Goal: Task Accomplishment & Management: Use online tool/utility

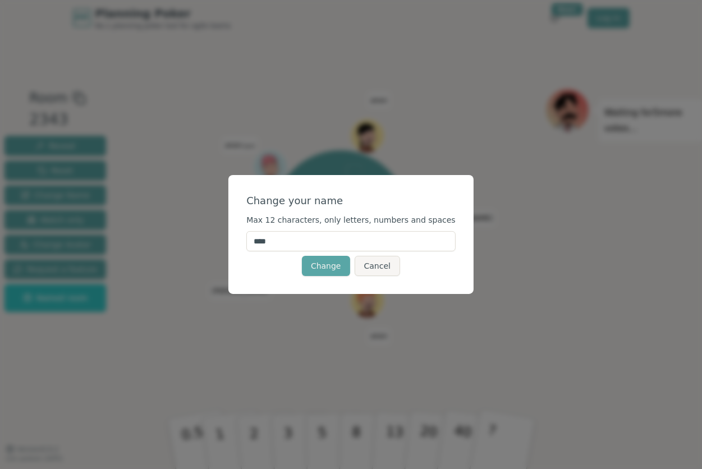
click at [311, 239] on input "****" at bounding box center [350, 241] width 209 height 20
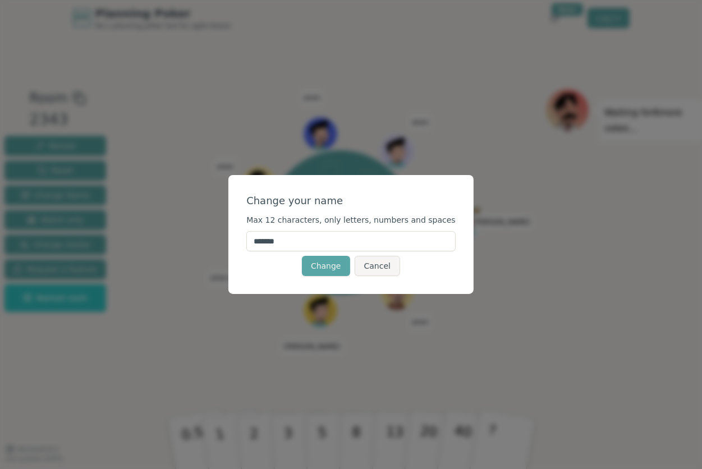
type input "*******"
click at [255, 285] on div "Change your name Max 12 characters, only letters, numbers and spaces ******* Ch…" at bounding box center [350, 234] width 245 height 119
click at [332, 268] on button "Change" at bounding box center [326, 266] width 48 height 20
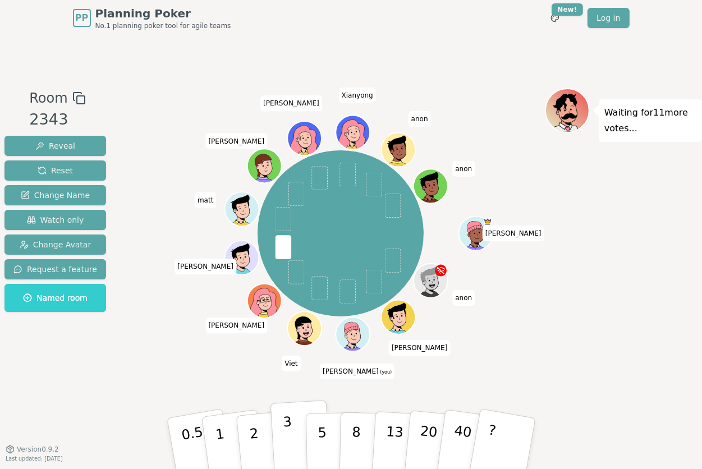
click at [286, 434] on p "3" at bounding box center [288, 444] width 12 height 61
click at [342, 336] on div at bounding box center [353, 345] width 33 height 30
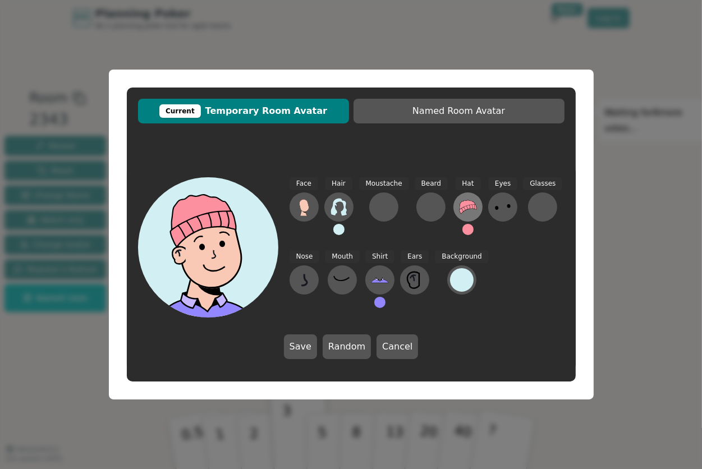
click at [460, 207] on icon at bounding box center [468, 206] width 17 height 13
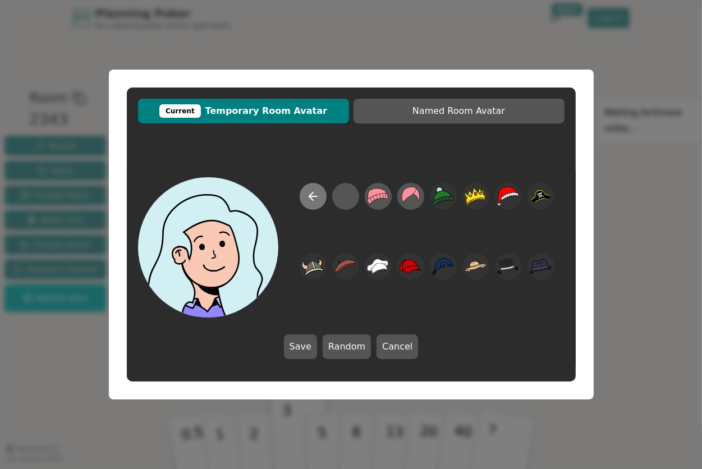
click at [312, 195] on icon at bounding box center [312, 196] width 13 height 13
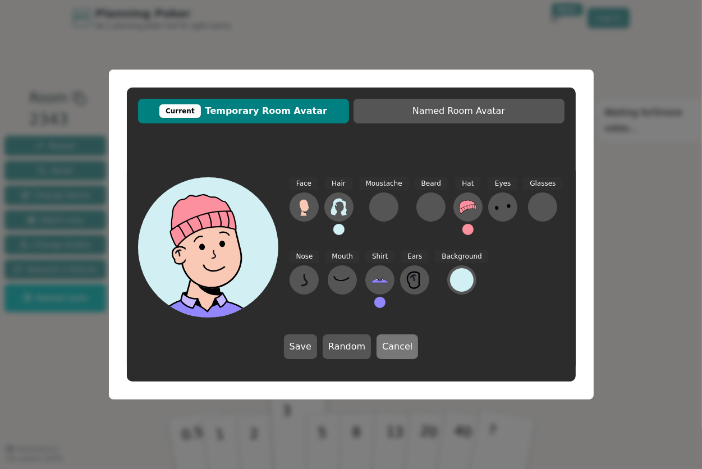
click at [400, 347] on button "Cancel" at bounding box center [398, 346] width 42 height 25
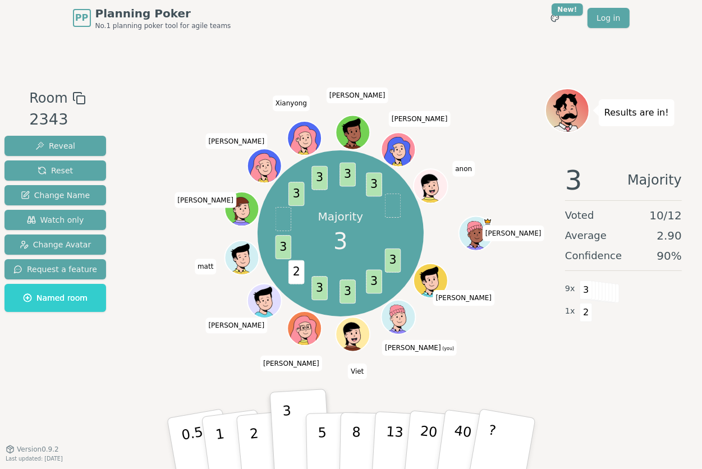
click at [403, 322] on icon at bounding box center [397, 310] width 16 height 25
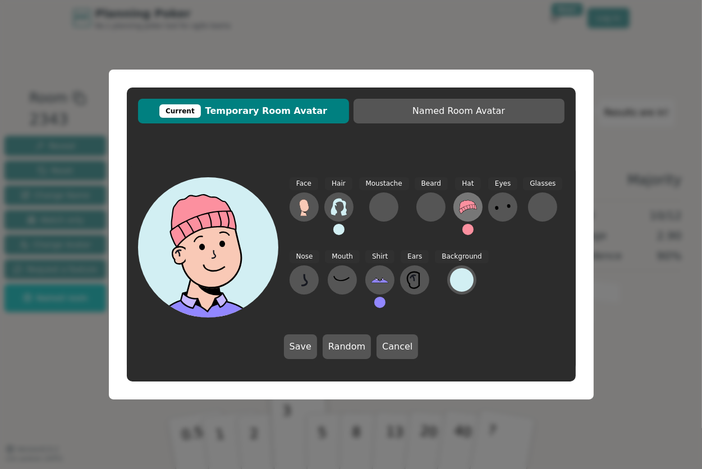
click at [460, 210] on icon at bounding box center [468, 206] width 17 height 13
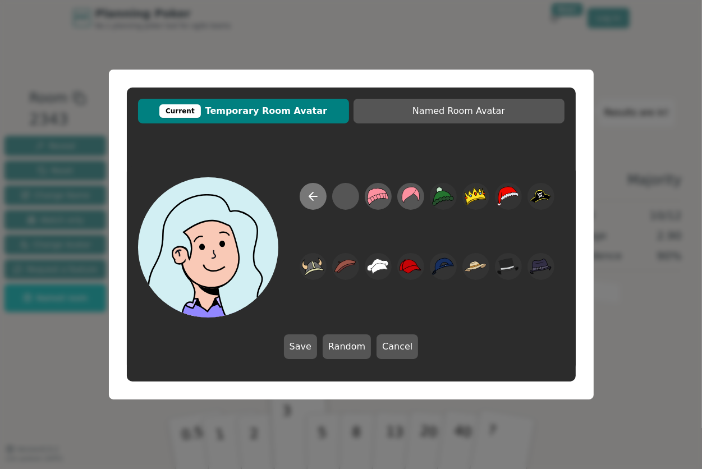
click at [321, 195] on button at bounding box center [313, 196] width 27 height 27
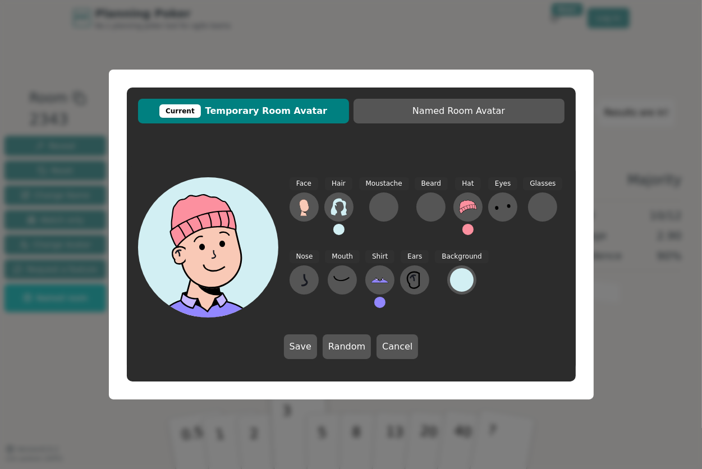
click at [462, 226] on button at bounding box center [467, 229] width 11 height 11
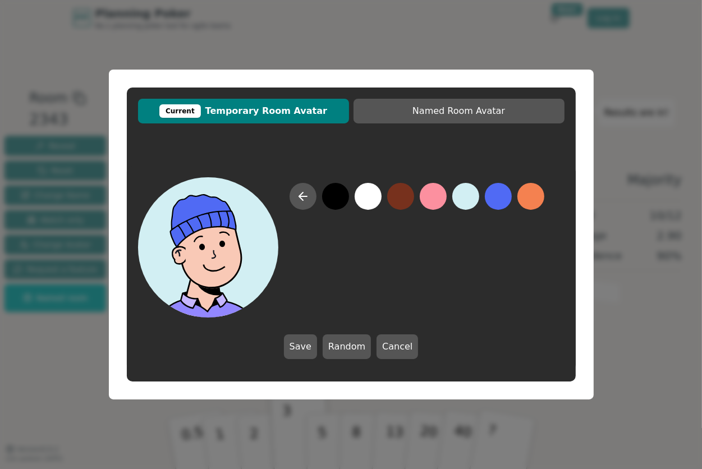
click at [487, 203] on button at bounding box center [498, 196] width 27 height 27
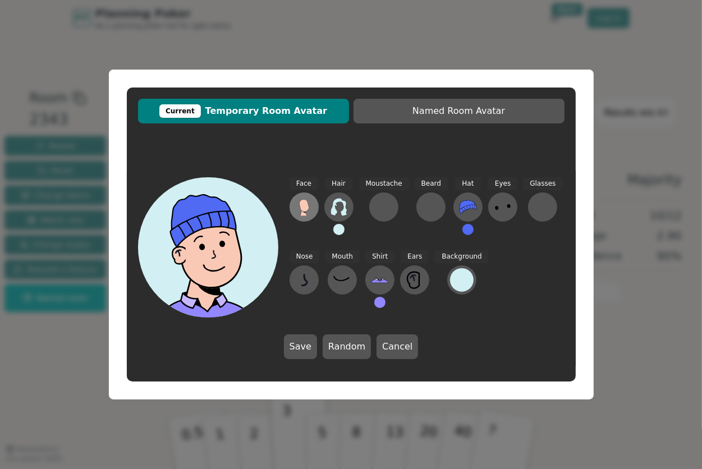
click at [308, 207] on icon at bounding box center [304, 205] width 10 height 12
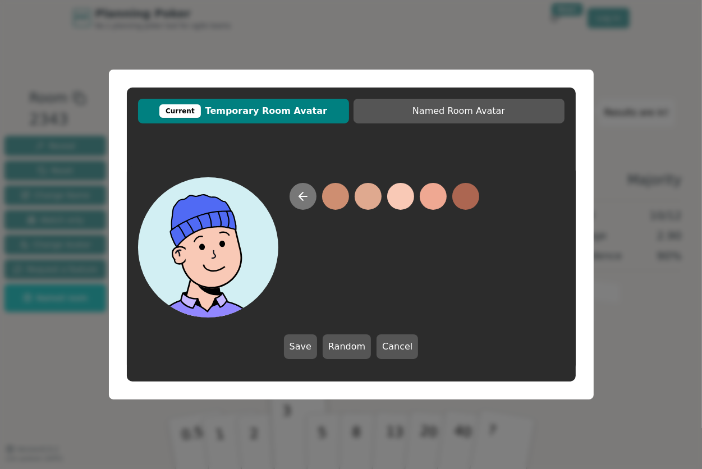
click at [300, 199] on icon at bounding box center [302, 196] width 13 height 13
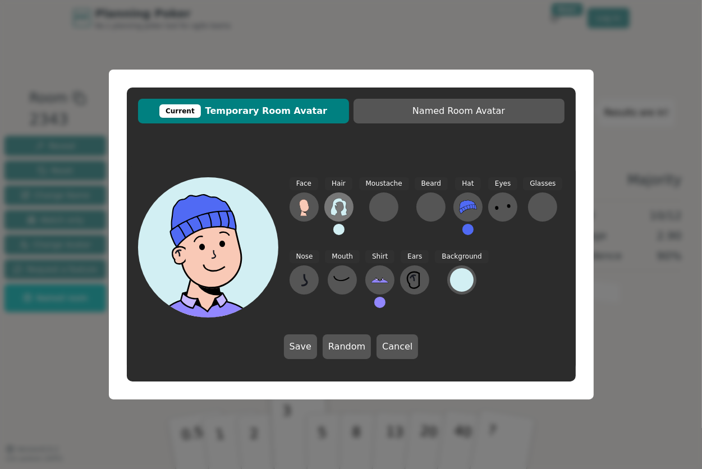
click at [336, 204] on icon at bounding box center [339, 207] width 18 height 18
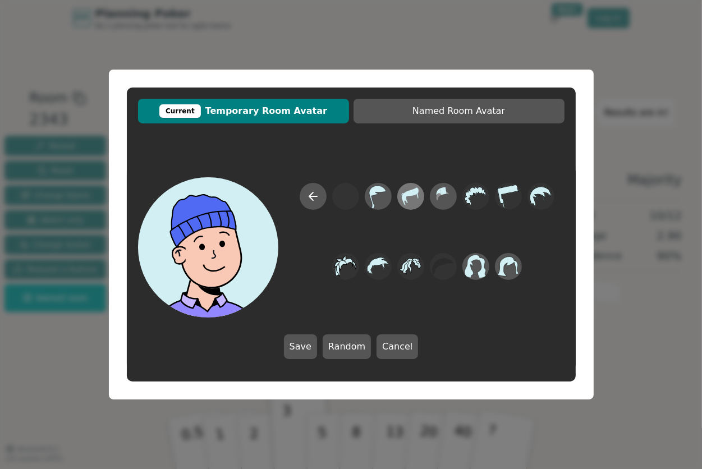
click at [404, 201] on icon at bounding box center [410, 196] width 17 height 18
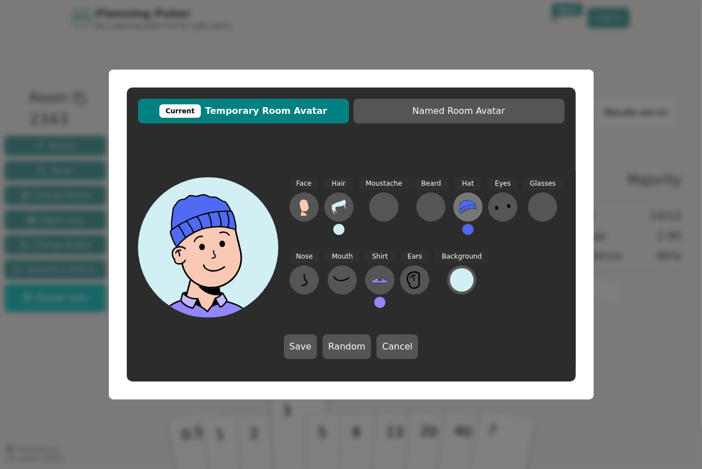
click at [453, 213] on button at bounding box center [467, 206] width 29 height 29
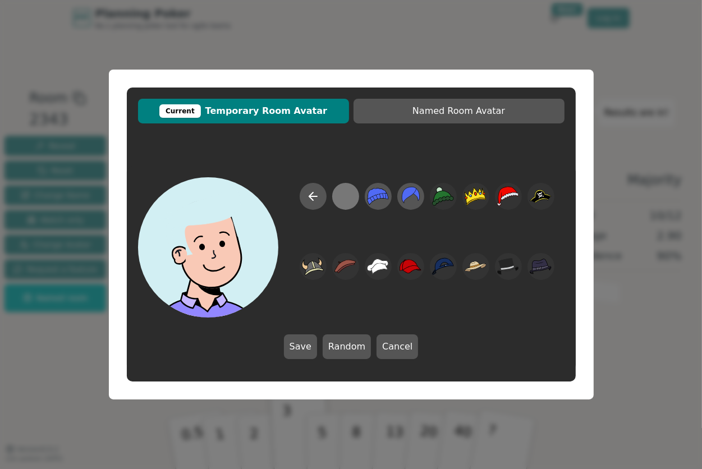
click at [338, 204] on div at bounding box center [345, 196] width 22 height 25
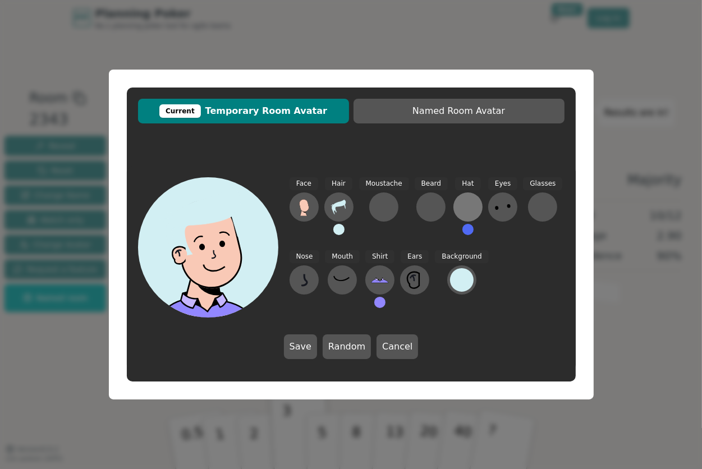
click at [459, 207] on div at bounding box center [468, 207] width 18 height 18
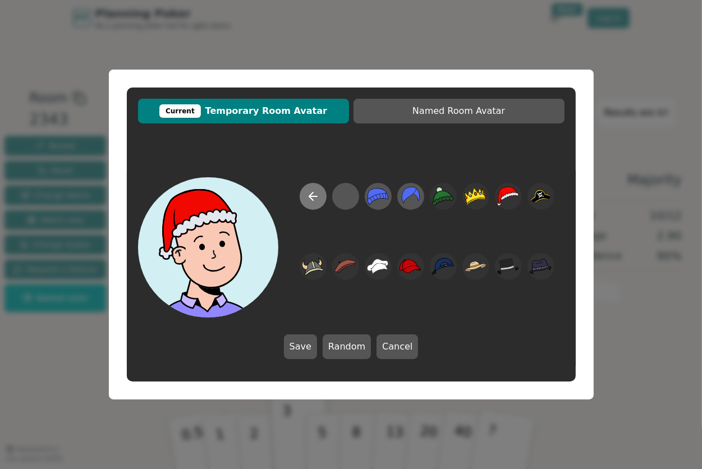
click at [305, 201] on button at bounding box center [313, 196] width 27 height 27
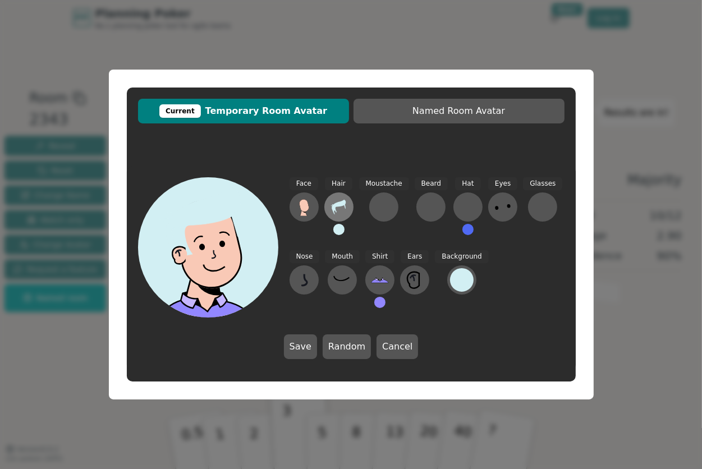
click at [344, 205] on icon at bounding box center [339, 207] width 18 height 18
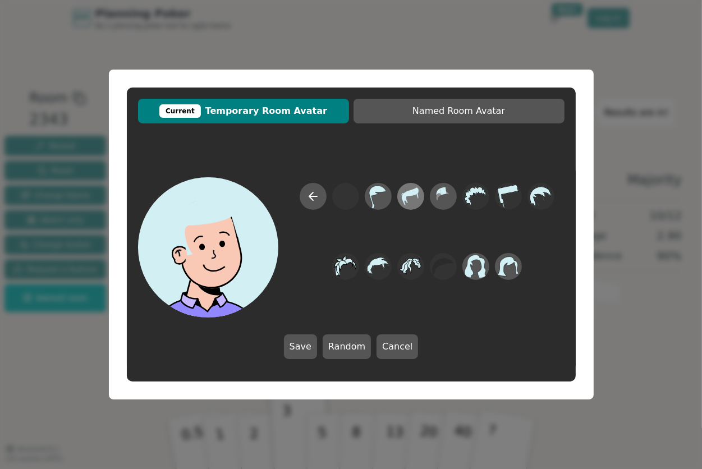
click at [407, 201] on icon at bounding box center [411, 196] width 22 height 25
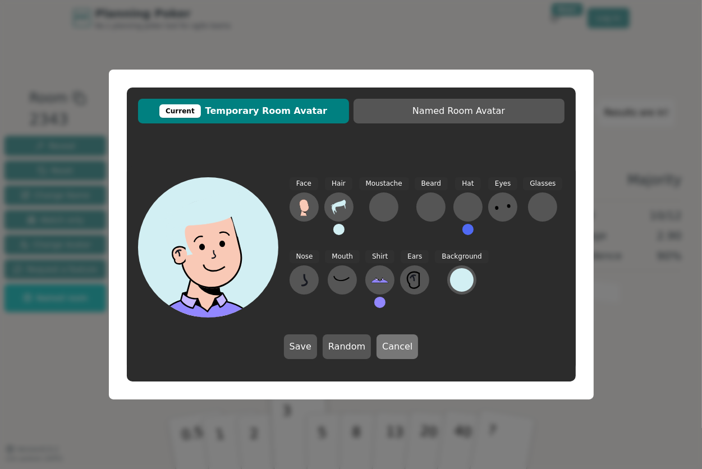
click at [399, 342] on button "Cancel" at bounding box center [398, 346] width 42 height 25
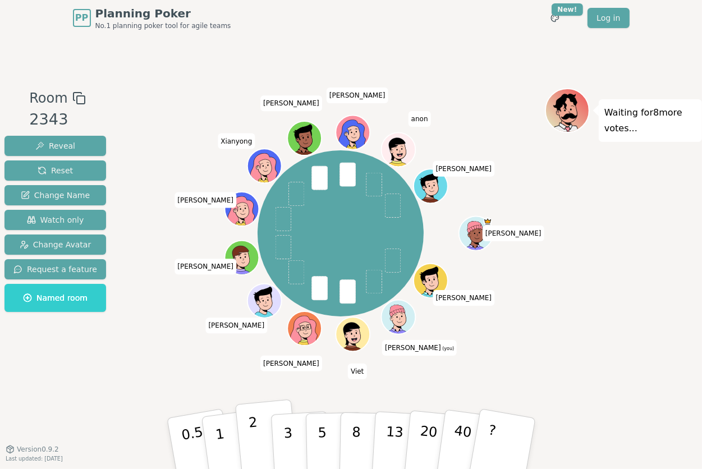
click at [260, 430] on button "2" at bounding box center [267, 444] width 64 height 89
click at [351, 433] on p "8" at bounding box center [356, 443] width 10 height 61
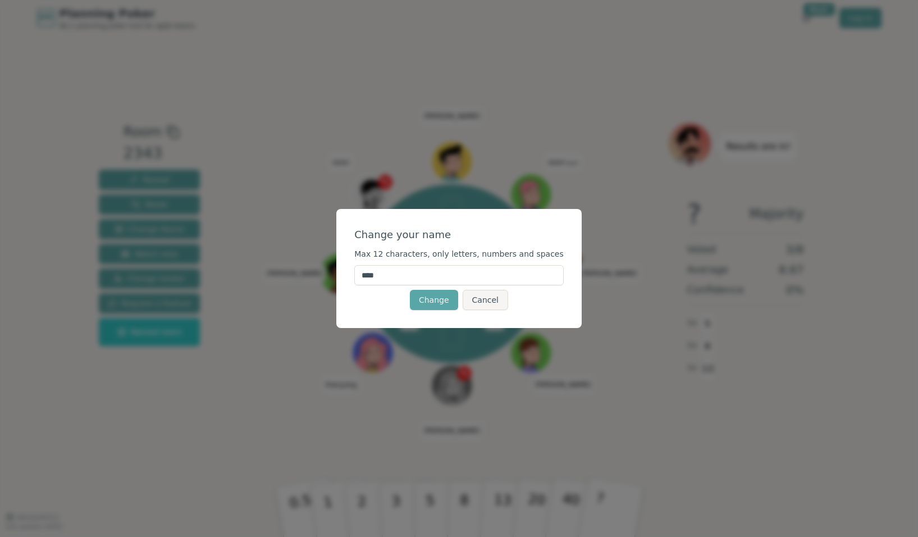
click at [457, 273] on input "****" at bounding box center [458, 275] width 209 height 20
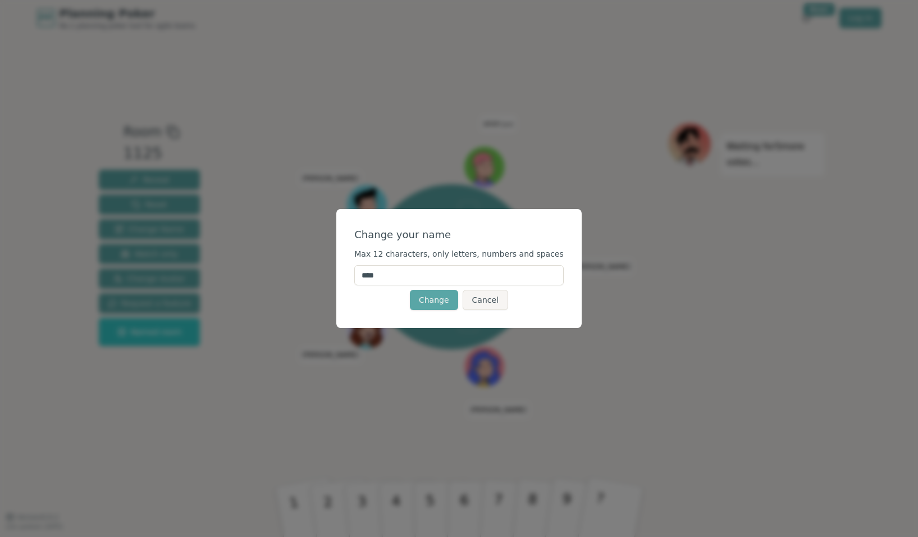
click at [466, 281] on input "****" at bounding box center [458, 275] width 209 height 20
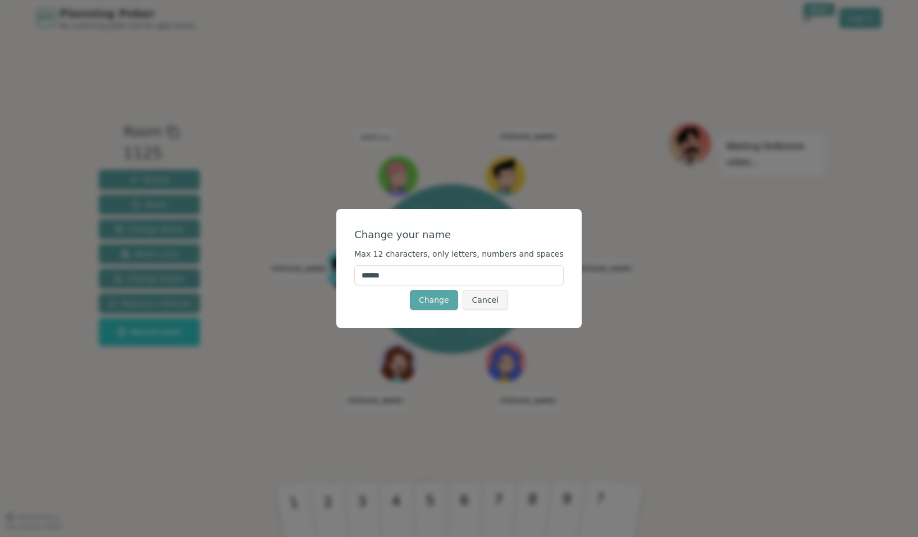
type input "*******"
click button "Change" at bounding box center [434, 300] width 48 height 20
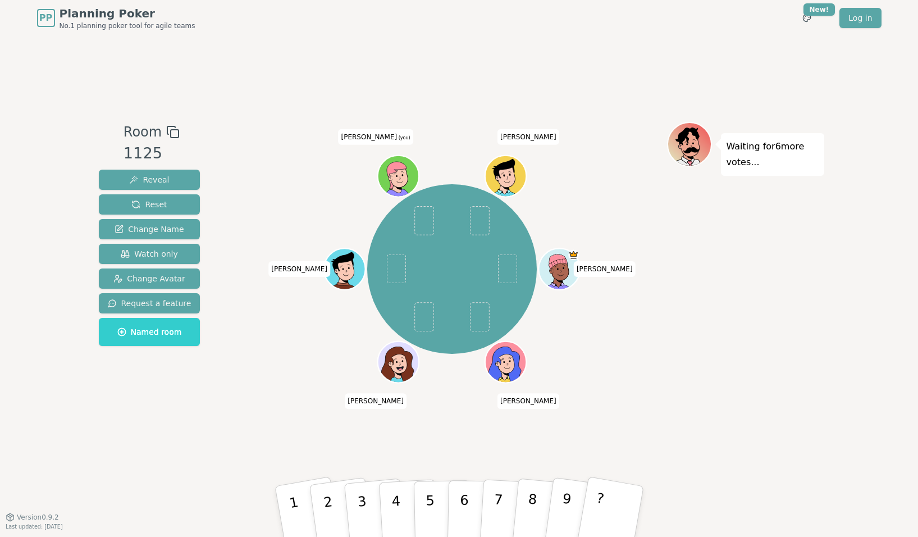
click at [194, 409] on div "Room 1125 Reveal Reset Change Name Watch only Change Avatar Request a feature N…" at bounding box center [149, 276] width 111 height 309
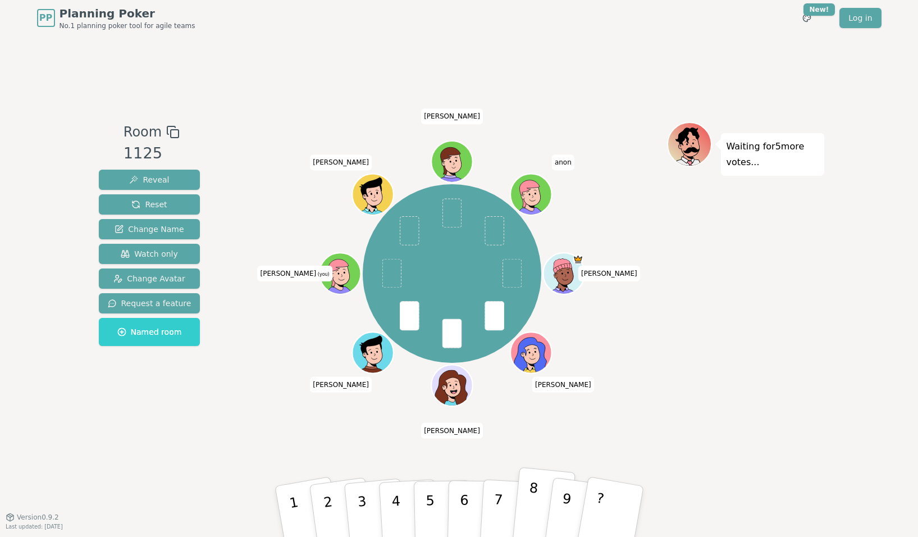
click at [530, 503] on p "8" at bounding box center [531, 509] width 15 height 61
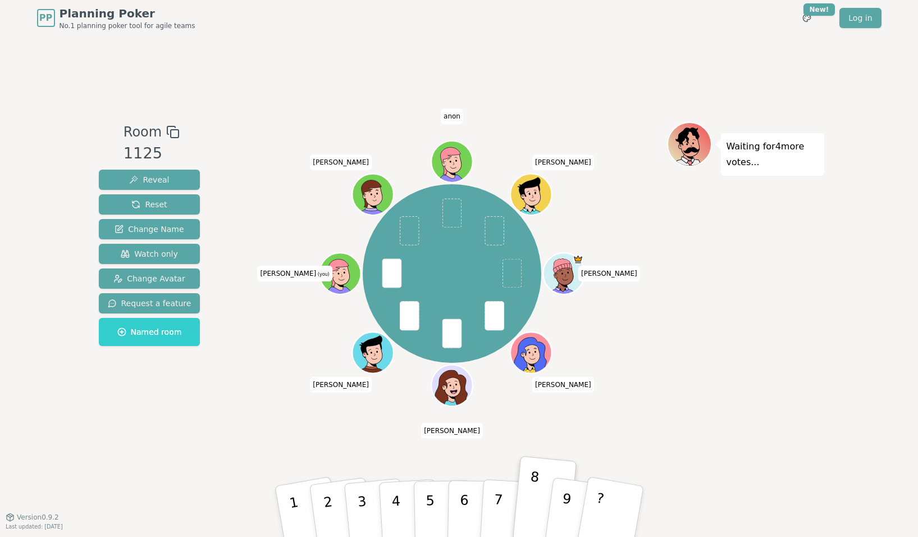
click at [116, 401] on div "Room 1125 Reveal Reset Change Name Watch only Change Avatar Request a feature N…" at bounding box center [149, 276] width 111 height 309
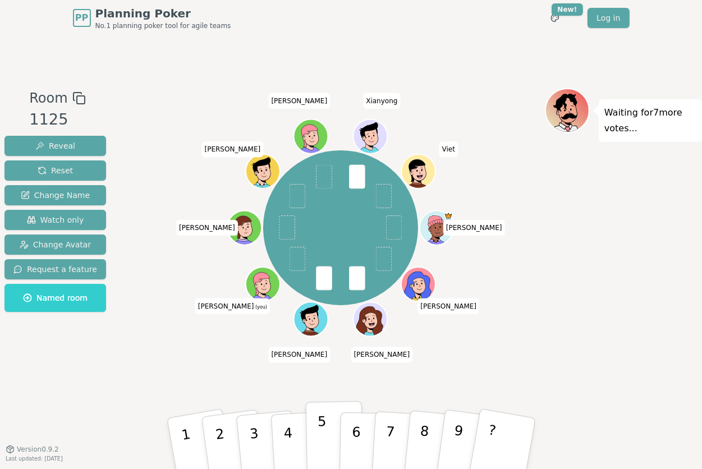
click at [319, 440] on p "5" at bounding box center [322, 444] width 10 height 61
click at [323, 431] on p "5" at bounding box center [322, 444] width 10 height 61
click at [322, 437] on p "5" at bounding box center [322, 444] width 10 height 61
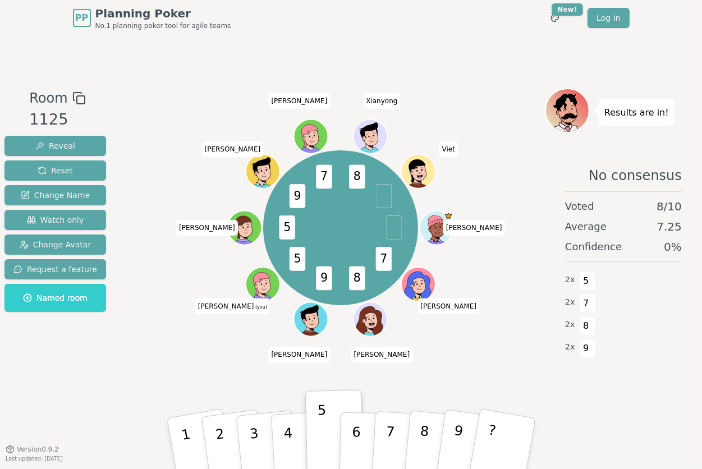
click at [101, 372] on div "Room 1125 Reveal Reset Change Name Watch only Change Avatar Request a feature N…" at bounding box center [55, 242] width 111 height 309
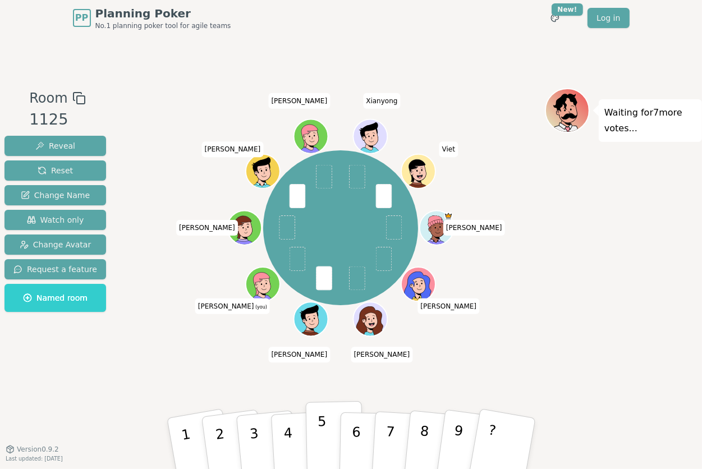
click at [323, 438] on p "5" at bounding box center [322, 444] width 10 height 61
